Goal: Task Accomplishment & Management: Manage account settings

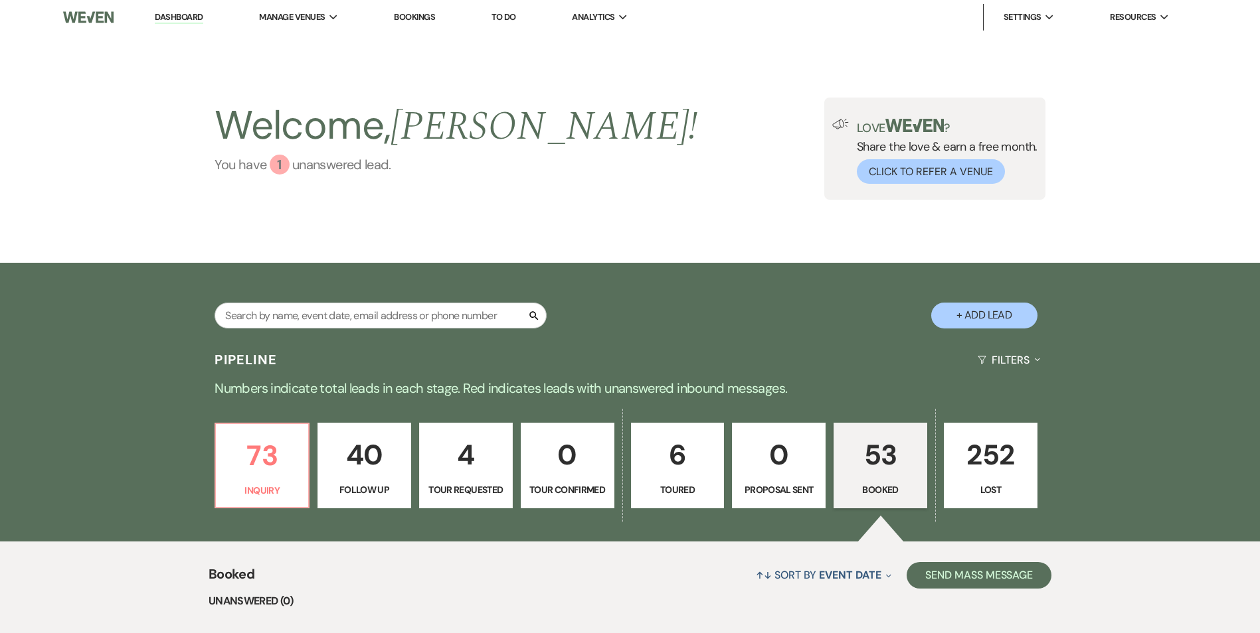
click at [286, 167] on div "1" at bounding box center [280, 165] width 20 height 20
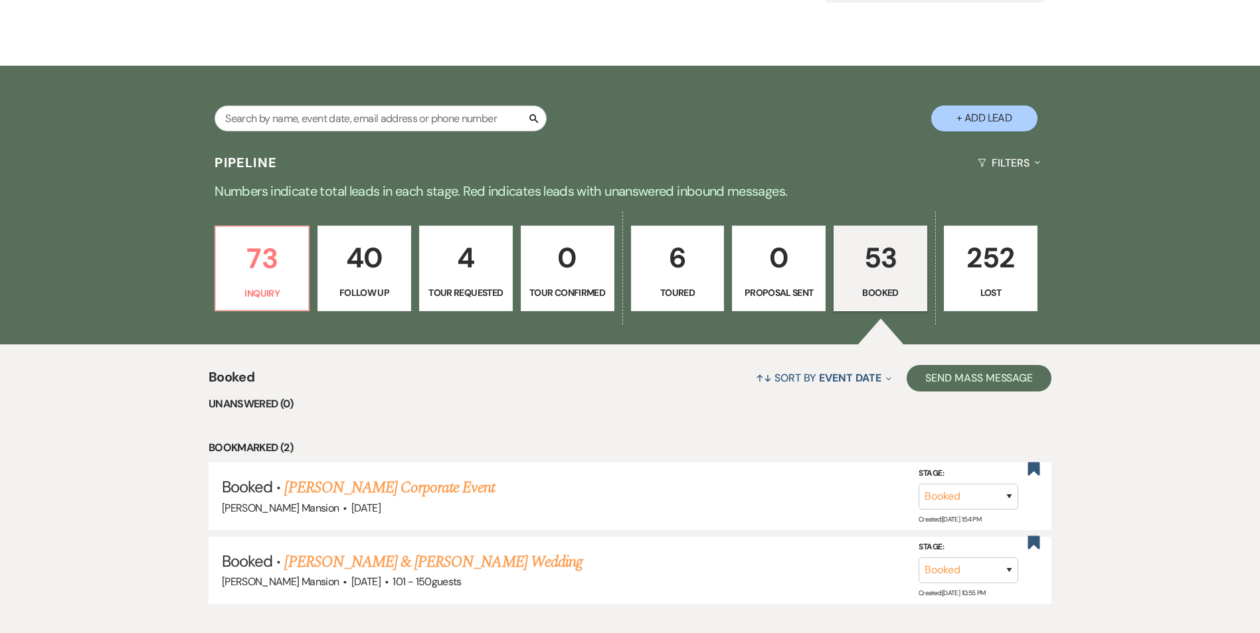
scroll to position [197, 0]
click at [258, 278] on p "73" at bounding box center [262, 259] width 76 height 44
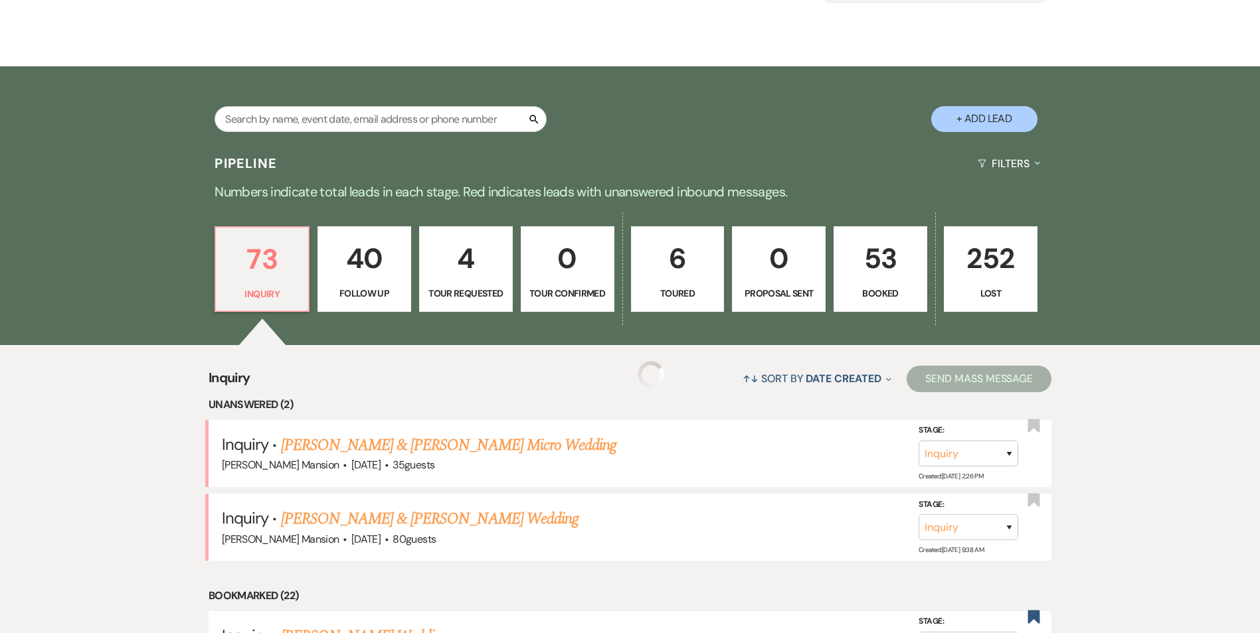
scroll to position [396, 0]
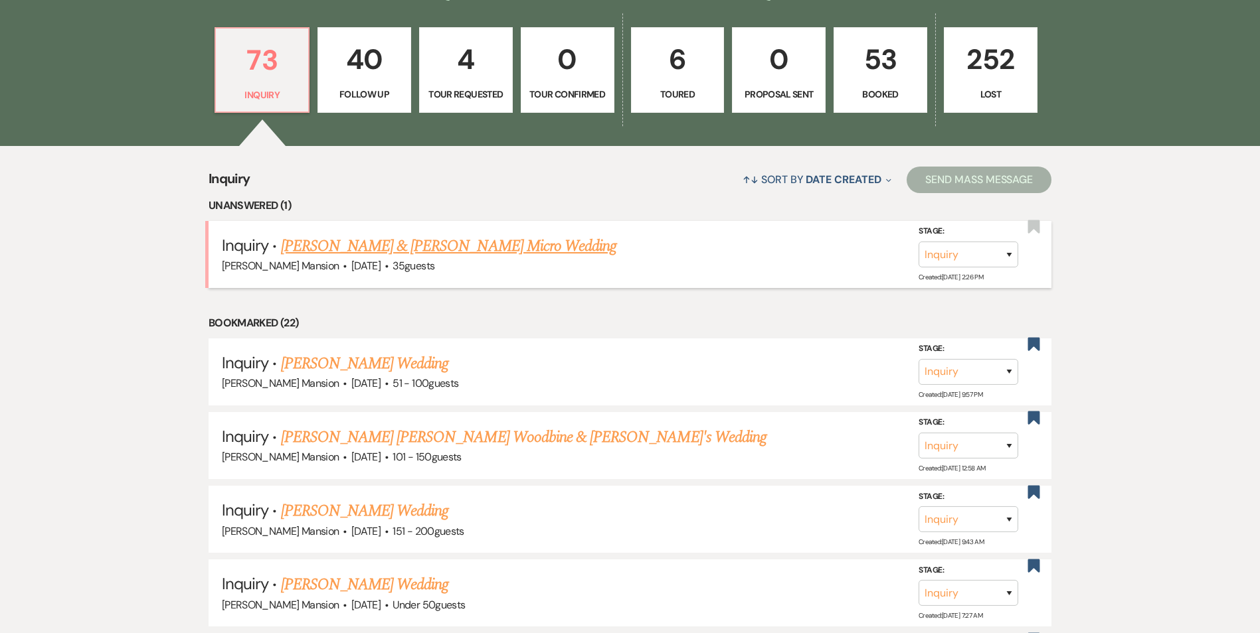
click at [339, 250] on link "[PERSON_NAME] & [PERSON_NAME] Micro Wedding" at bounding box center [449, 246] width 336 height 24
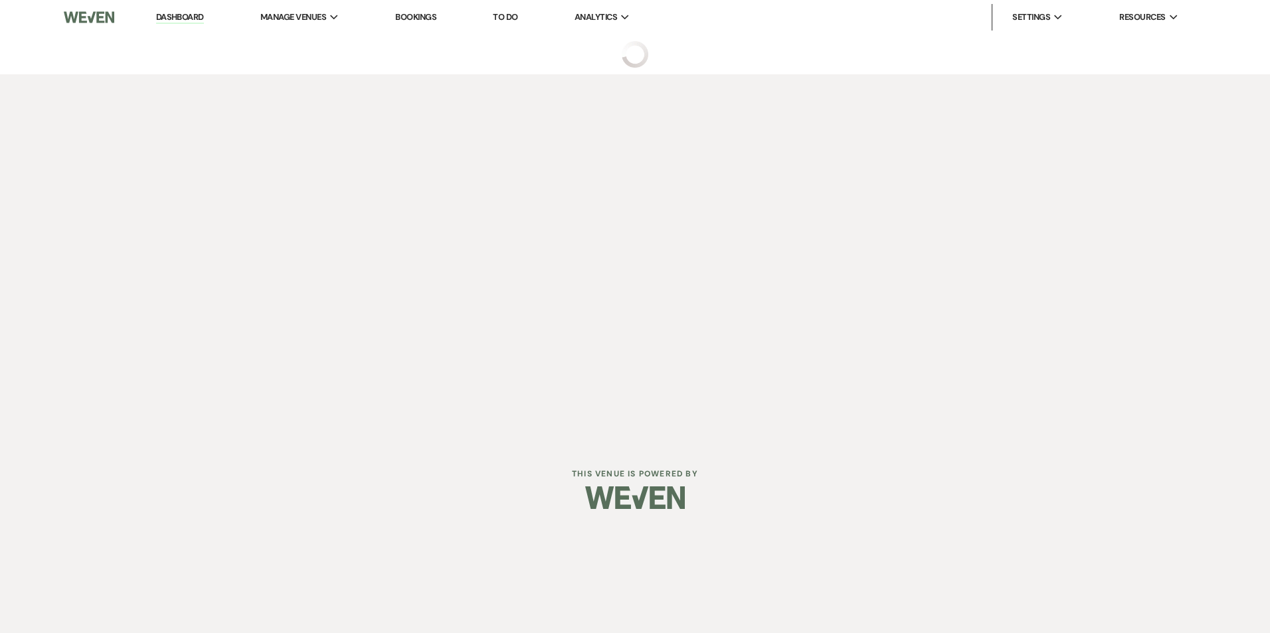
select select "5"
select select "16"
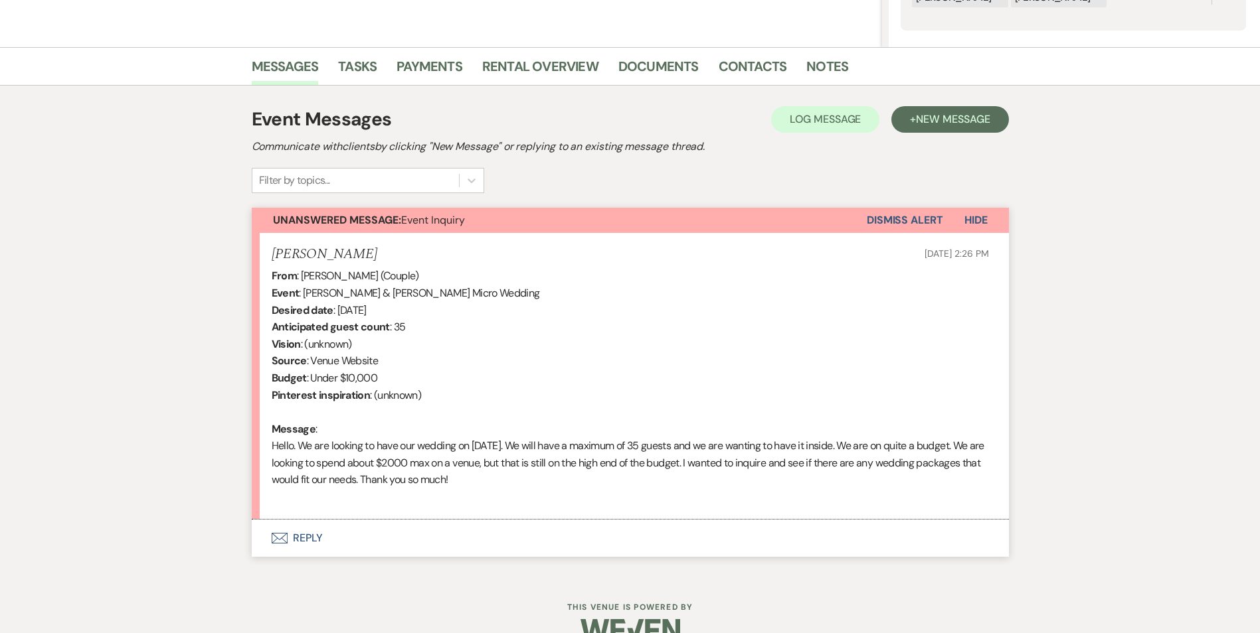
scroll to position [315, 0]
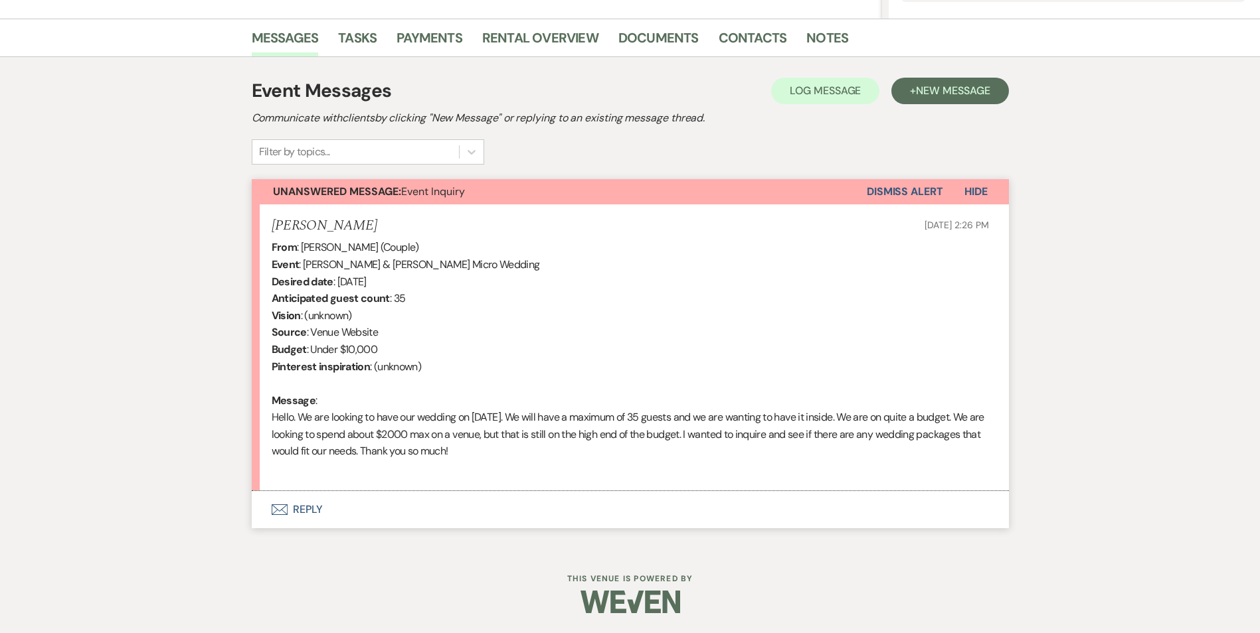
click at [1196, 320] on div "Messages Tasks Payments Rental Overview Documents Contacts Notes Event Messages…" at bounding box center [630, 284] width 1260 height 530
click at [60, 587] on footer "This Venue is Powered By" at bounding box center [630, 604] width 1260 height 60
click at [1090, 577] on h6 "This Venue is Powered By" at bounding box center [630, 579] width 1260 height 11
click at [85, 169] on div "Messages Tasks Payments Rental Overview Documents Contacts Notes Event Messages…" at bounding box center [630, 284] width 1260 height 530
click at [46, 461] on div "Messages Tasks Payments Rental Overview Documents Contacts Notes Event Messages…" at bounding box center [630, 284] width 1260 height 530
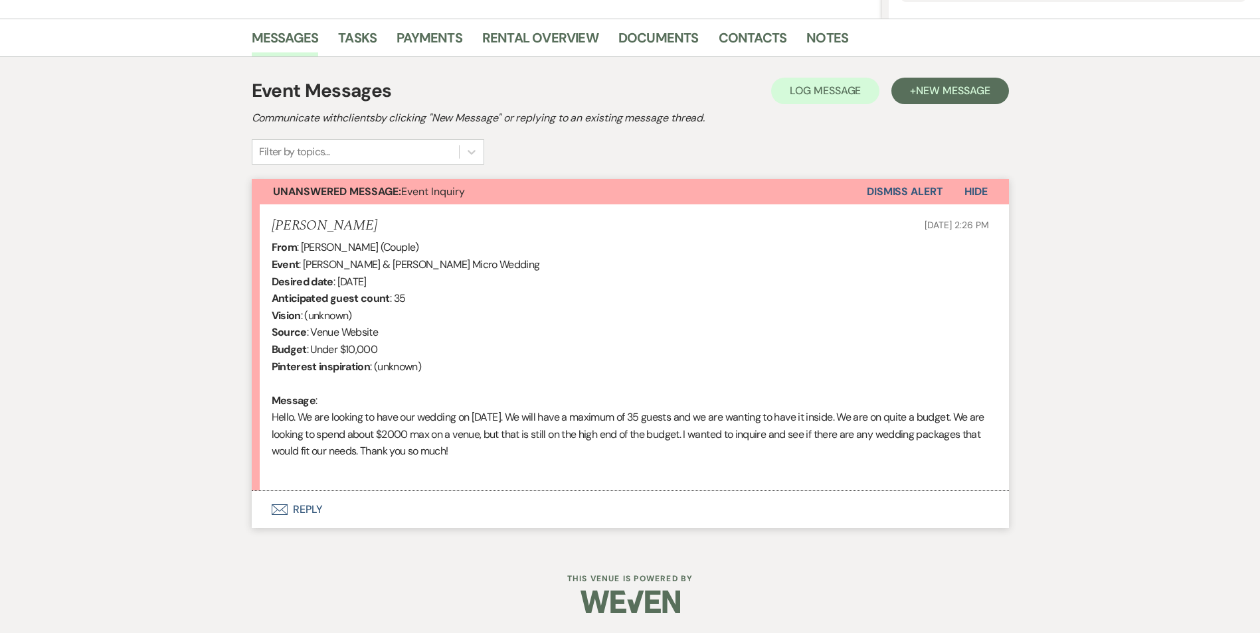
scroll to position [0, 0]
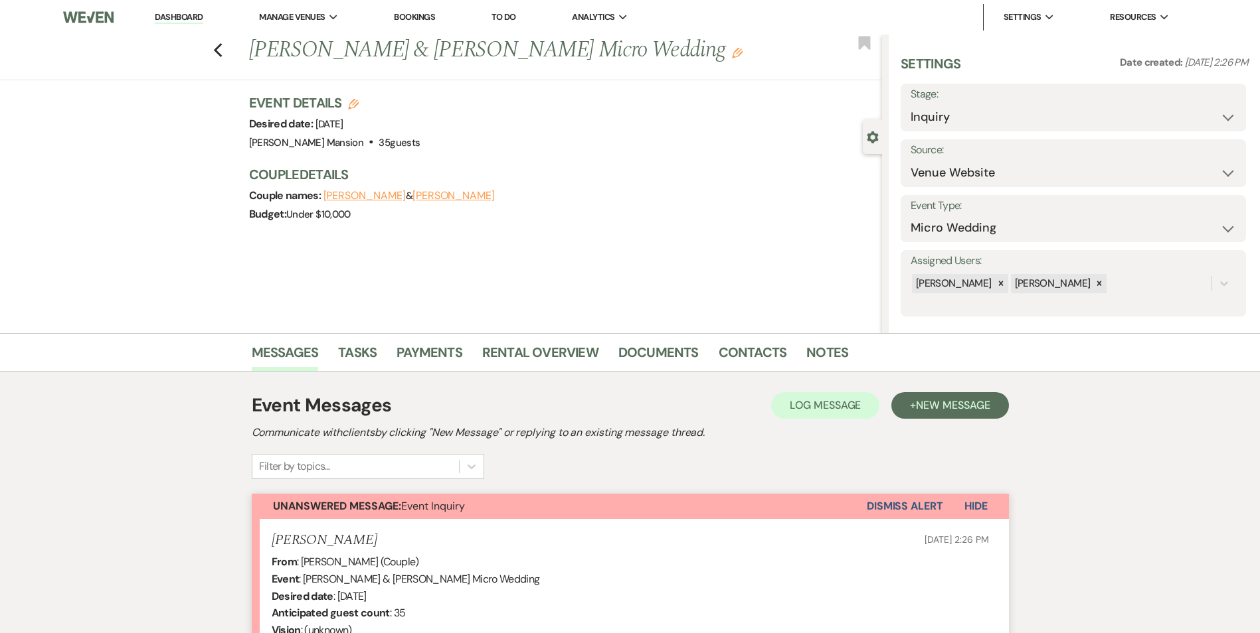
click at [183, 15] on link "Dashboard" at bounding box center [179, 17] width 48 height 13
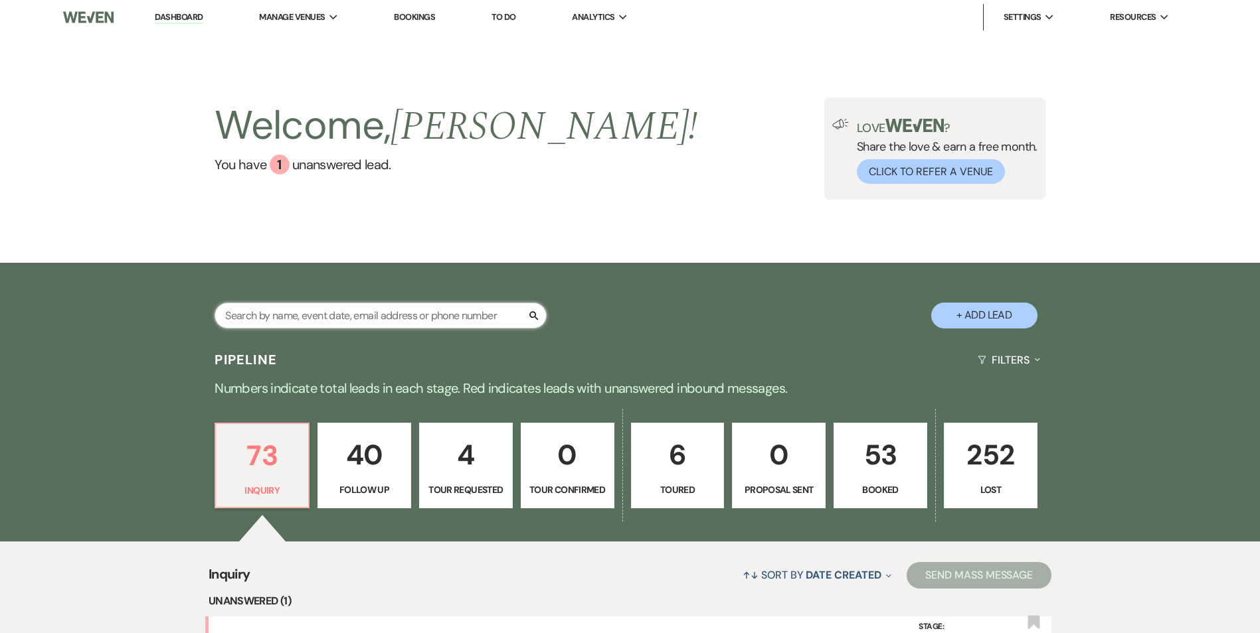
click at [271, 315] on input "text" at bounding box center [380, 316] width 332 height 26
type input "[PERSON_NAME]"
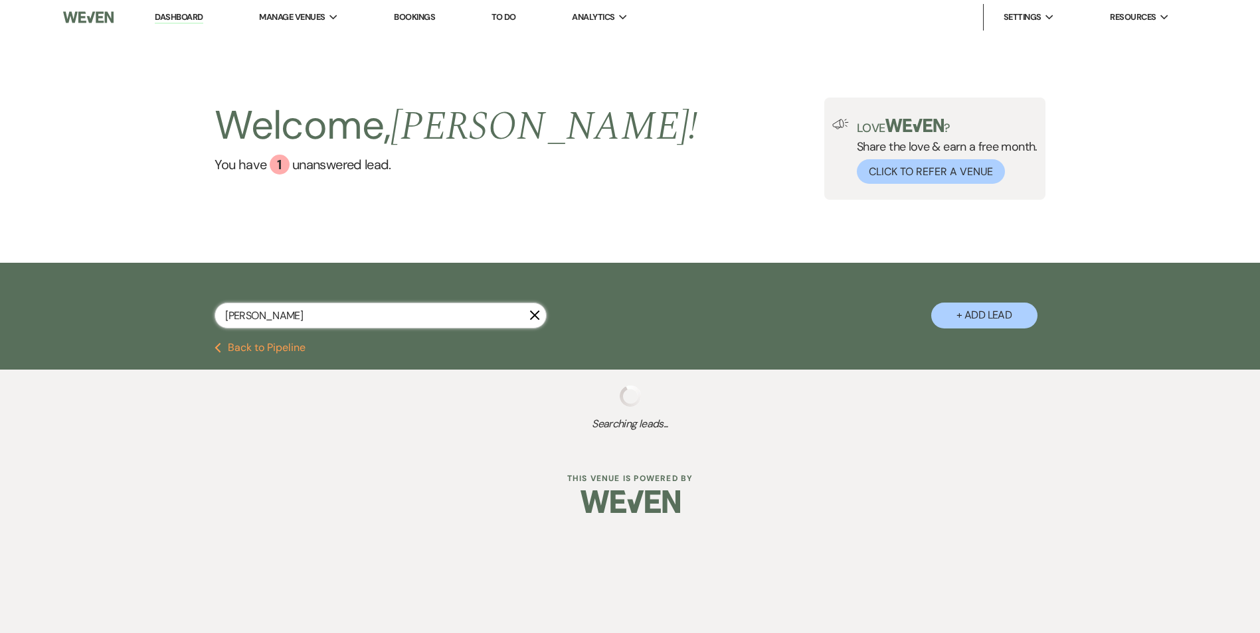
select select "8"
select select "5"
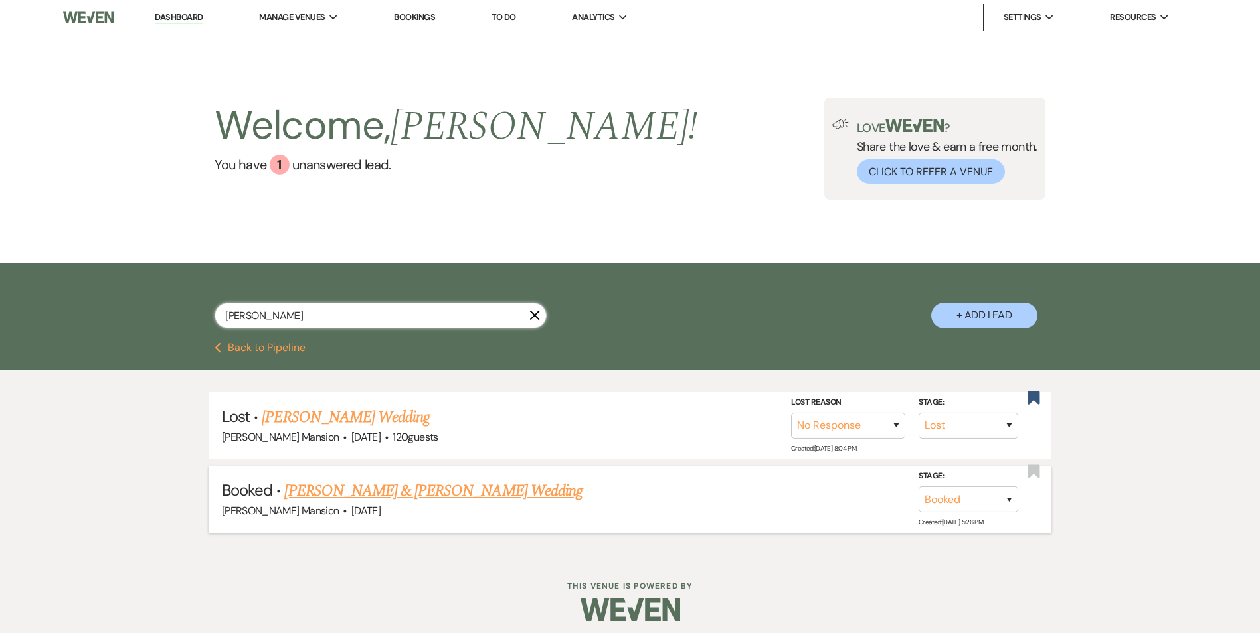
type input "[PERSON_NAME]"
click at [363, 487] on link "[PERSON_NAME] & [PERSON_NAME] Wedding" at bounding box center [432, 491] width 297 height 24
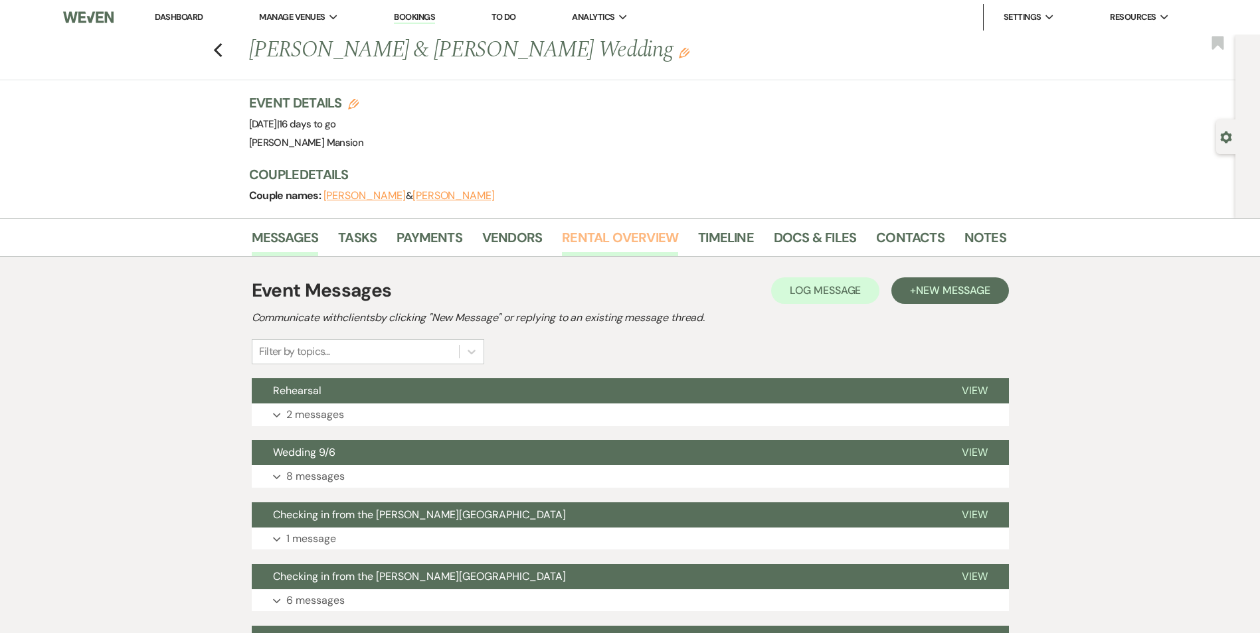
click at [611, 241] on link "Rental Overview" at bounding box center [620, 241] width 116 height 29
